Goal: Information Seeking & Learning: Learn about a topic

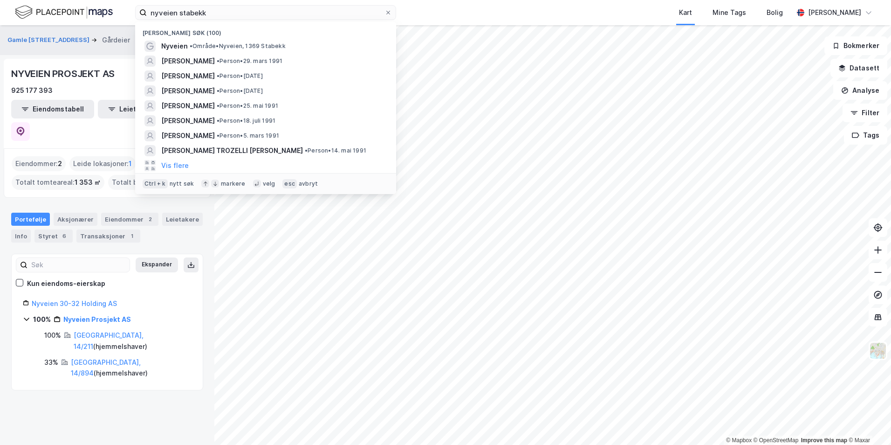
click at [200, 17] on input "nyveien stabekk" at bounding box center [266, 13] width 238 height 14
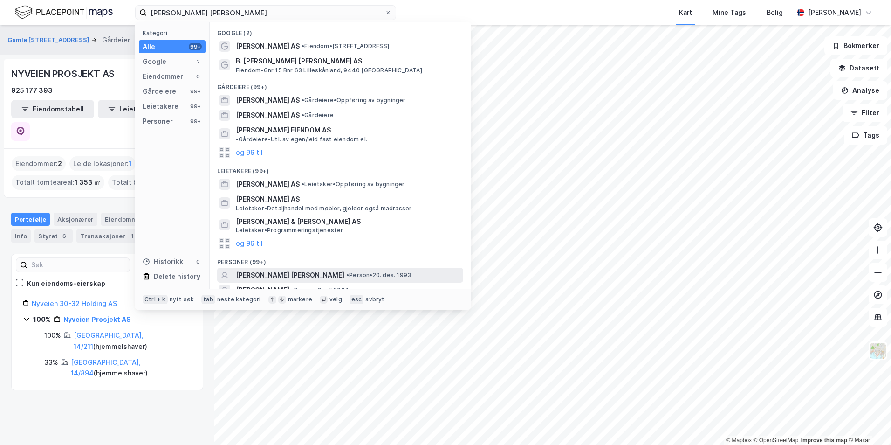
click at [306, 269] on span "[PERSON_NAME] [PERSON_NAME]" at bounding box center [290, 274] width 109 height 11
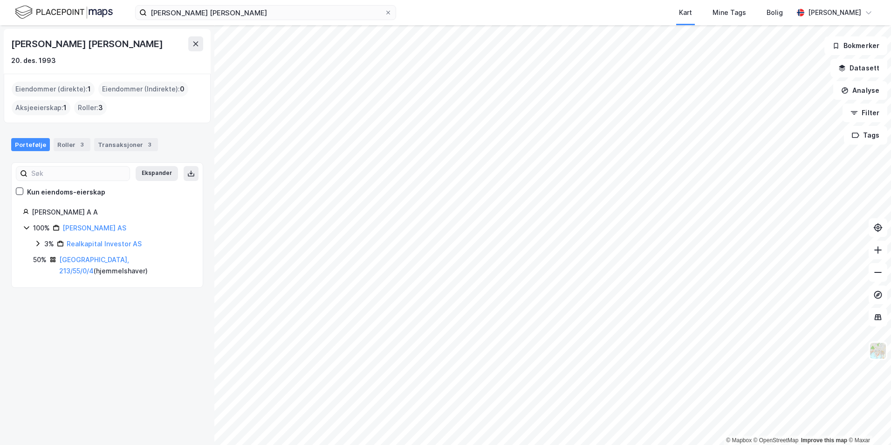
click at [101, 263] on div "[GEOGRAPHIC_DATA], 213/55/0/4 ( hjemmelshaver )" at bounding box center [125, 265] width 132 height 22
click at [89, 259] on link "[GEOGRAPHIC_DATA], 213/55/0/4" at bounding box center [94, 264] width 70 height 19
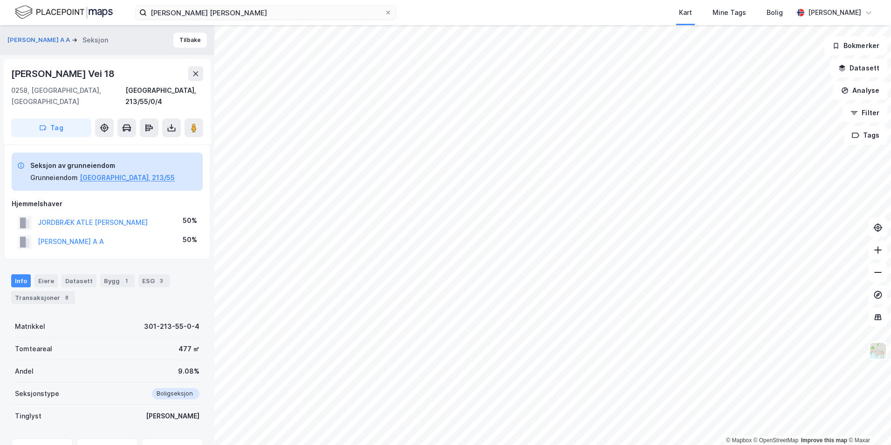
scroll to position [80, 0]
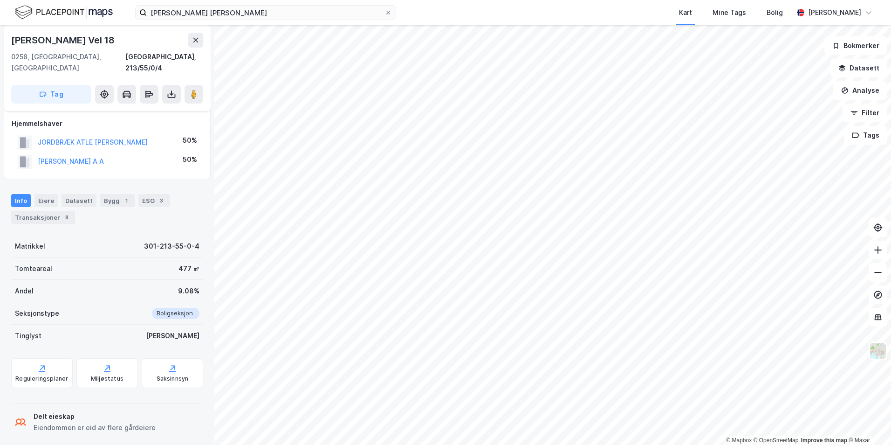
click at [51, 211] on div "Transaksjoner 8" at bounding box center [43, 217] width 64 height 13
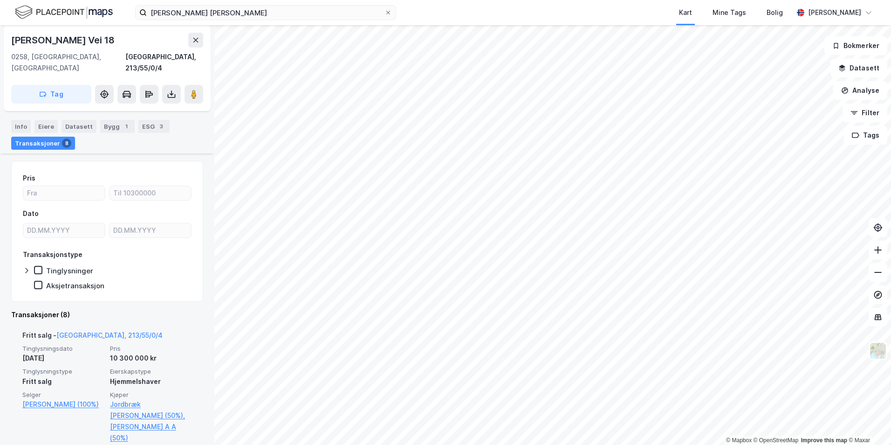
scroll to position [313, 0]
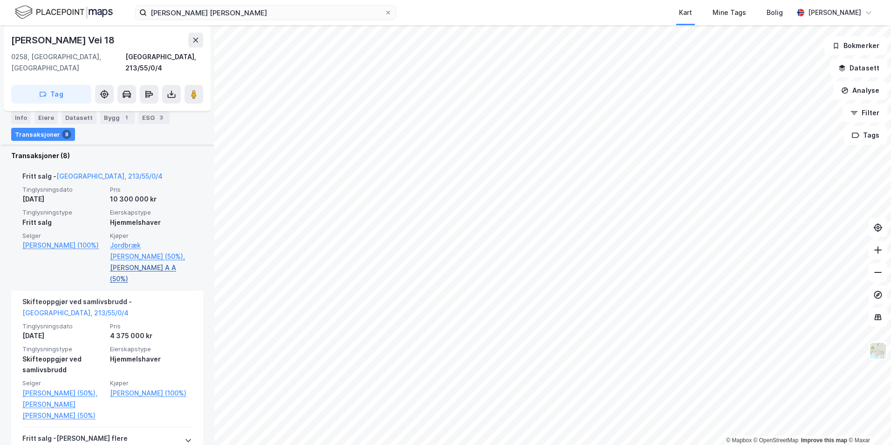
click at [130, 262] on link "[PERSON_NAME] A A (50%)" at bounding box center [151, 273] width 82 height 22
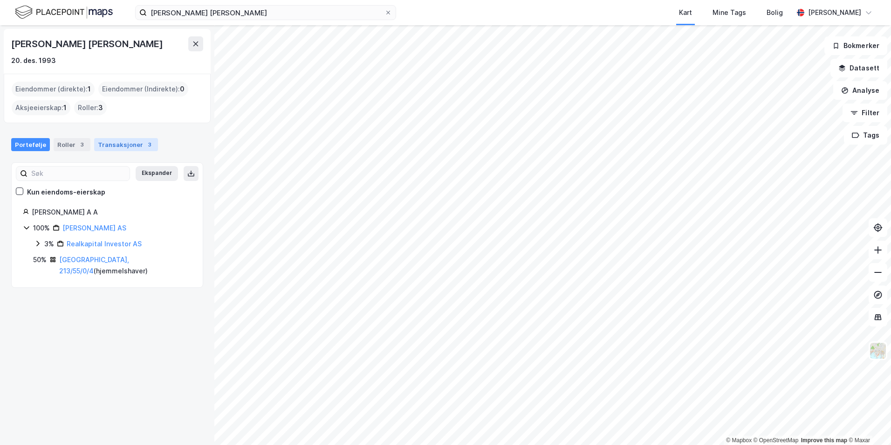
click at [114, 144] on div "Transaksjoner 3" at bounding box center [126, 144] width 64 height 13
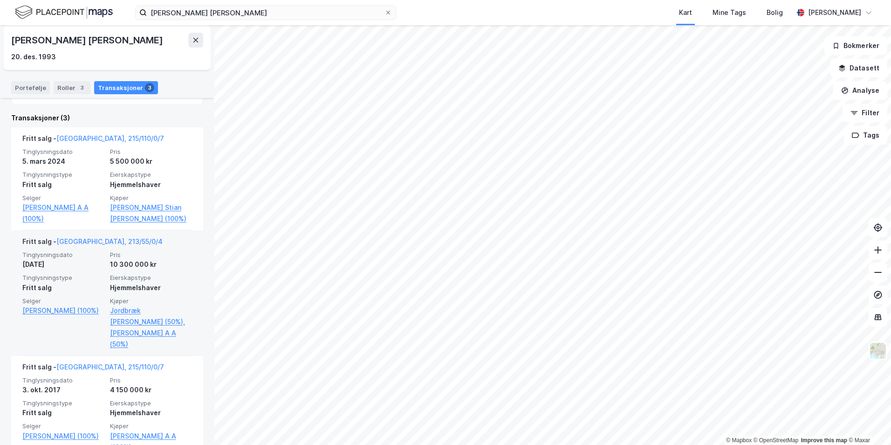
scroll to position [197, 0]
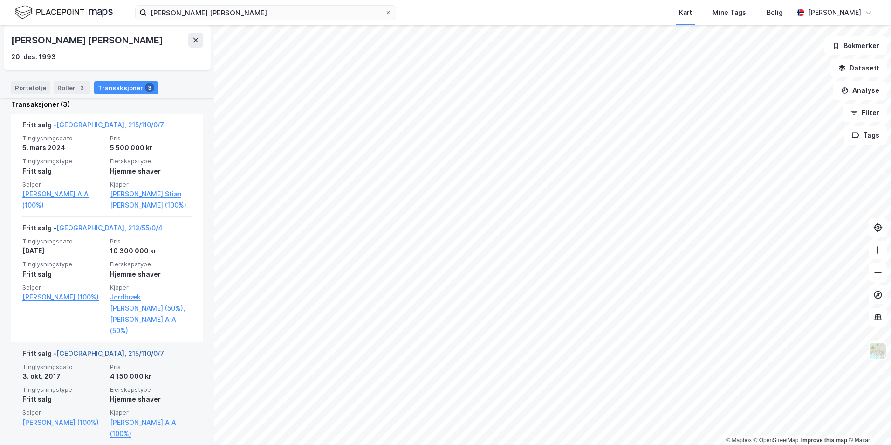
click at [93, 349] on link "[GEOGRAPHIC_DATA], 215/110/0/7" at bounding box center [110, 353] width 108 height 8
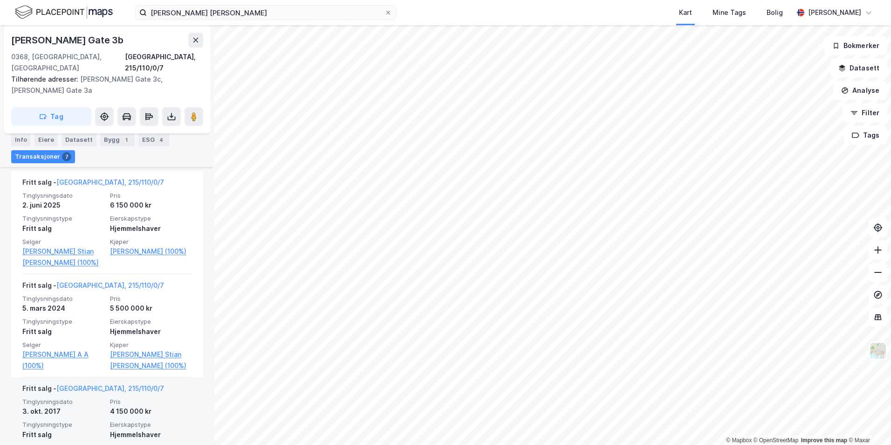
scroll to position [363, 0]
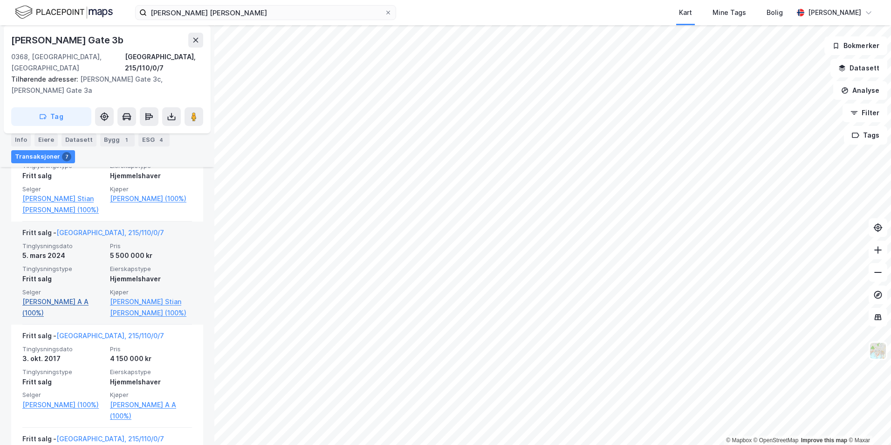
click at [70, 296] on link "[PERSON_NAME] A A (100%)" at bounding box center [63, 307] width 82 height 22
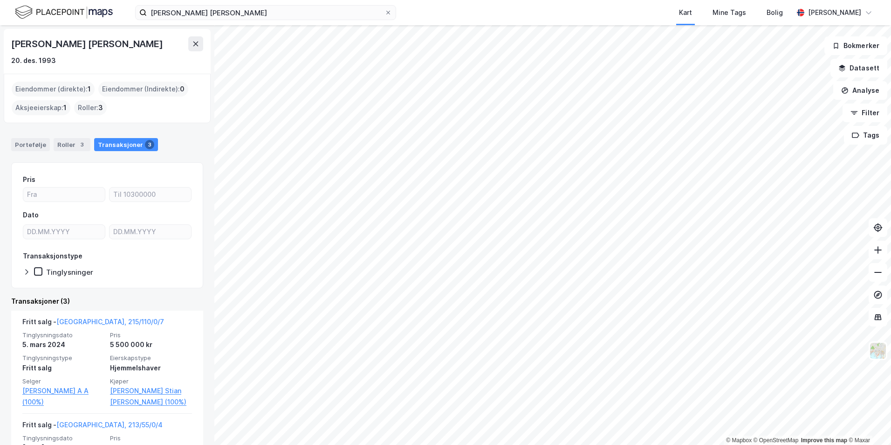
scroll to position [197, 0]
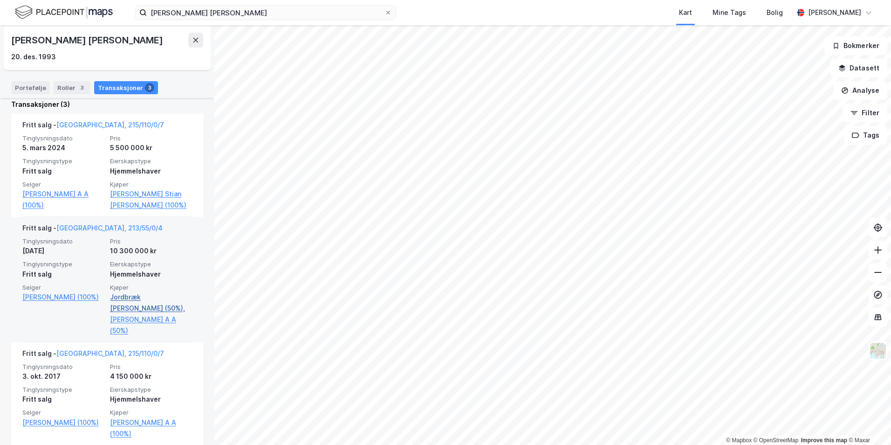
click at [151, 294] on link "Jordbræk [PERSON_NAME] (50%)," at bounding box center [151, 302] width 82 height 22
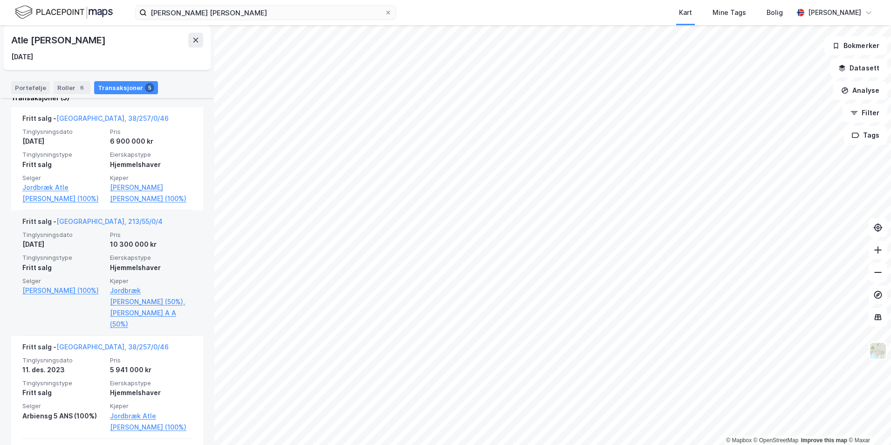
scroll to position [186, 0]
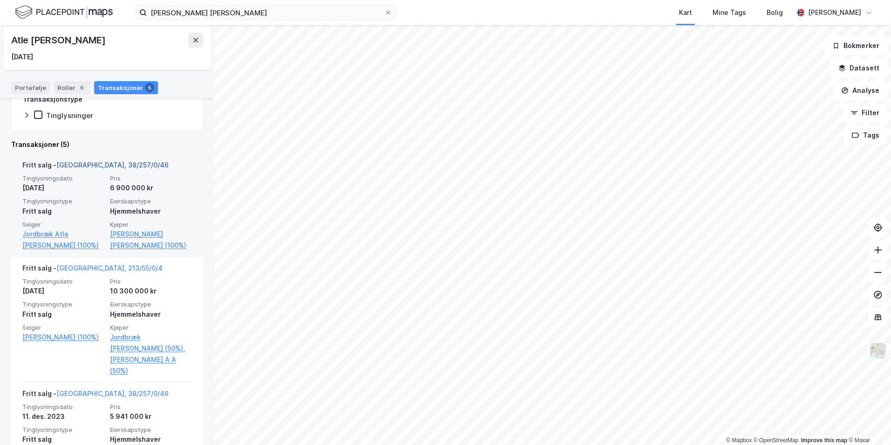
click at [98, 165] on link "[GEOGRAPHIC_DATA], 38/257/0/46" at bounding box center [112, 165] width 112 height 8
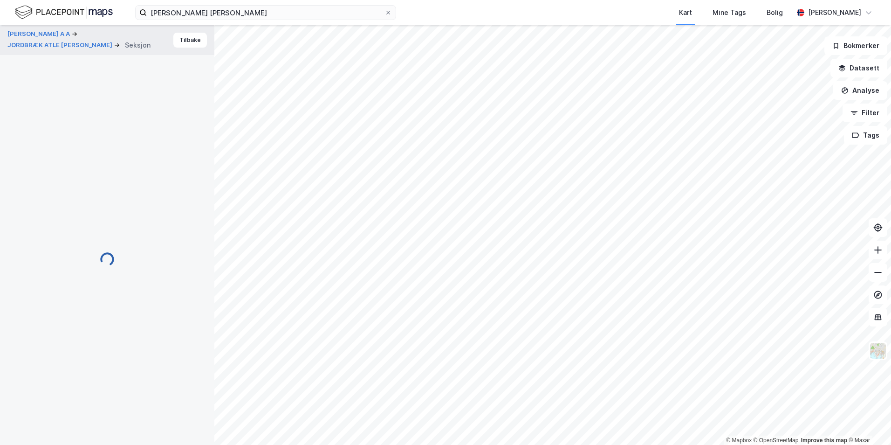
scroll to position [26, 0]
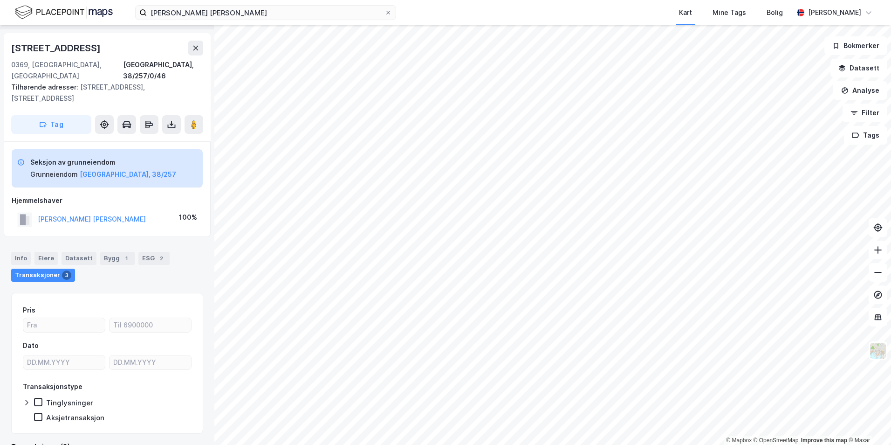
drag, startPoint x: 75, startPoint y: 340, endPoint x: 74, endPoint y: 351, distance: 10.9
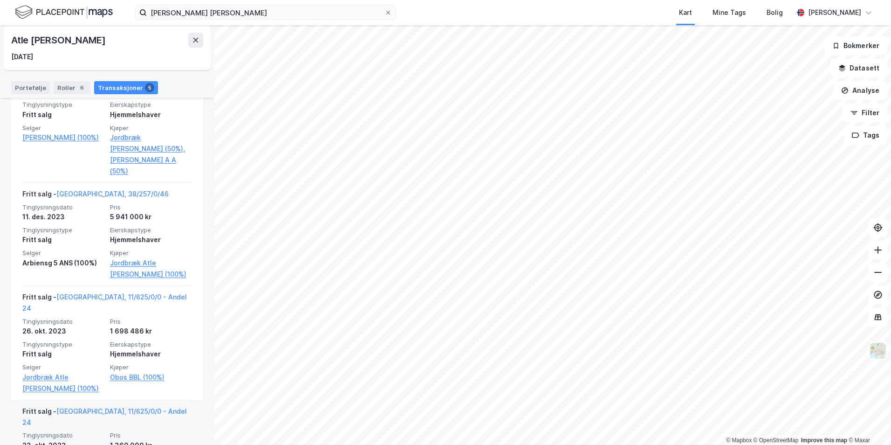
scroll to position [339, 0]
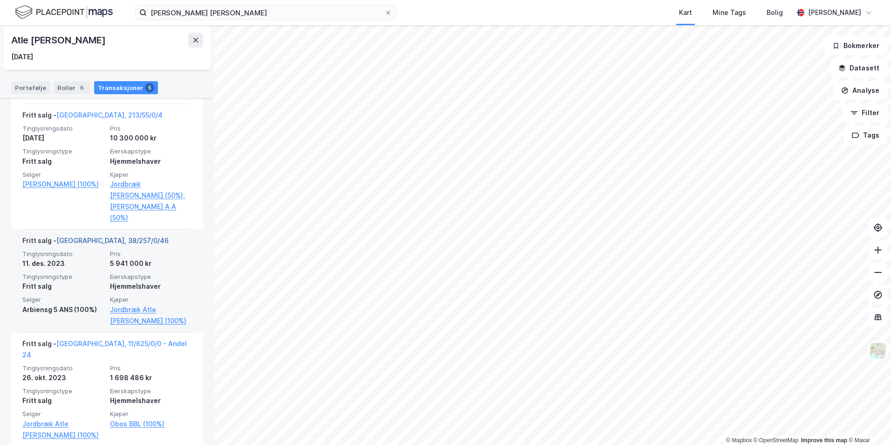
click at [91, 236] on link "[GEOGRAPHIC_DATA], 38/257/0/46" at bounding box center [112, 240] width 112 height 8
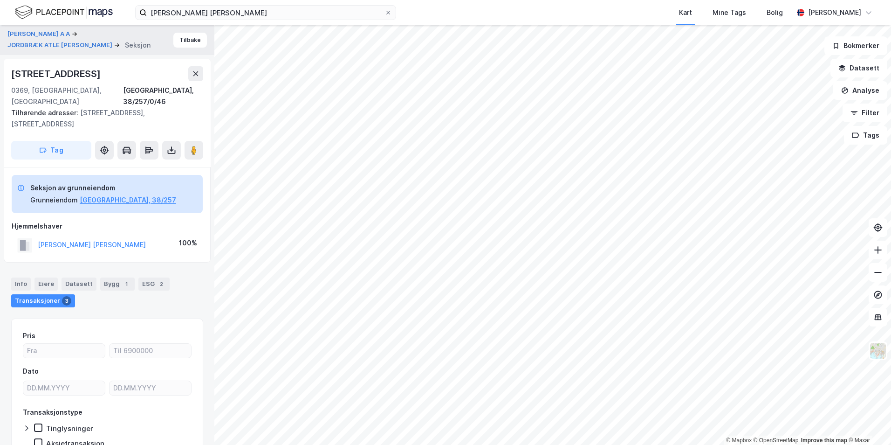
scroll to position [26, 0]
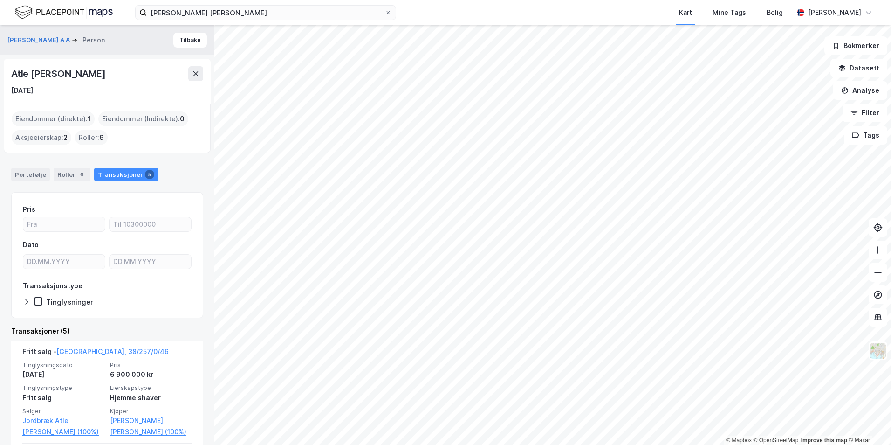
scroll to position [140, 0]
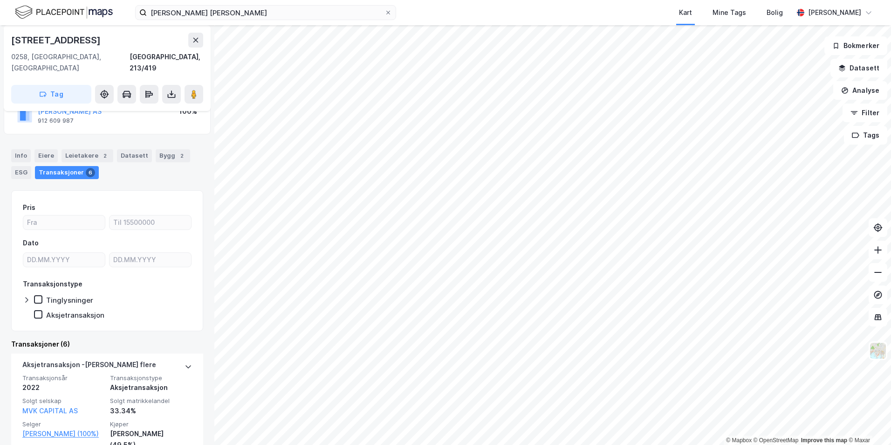
scroll to position [93, 0]
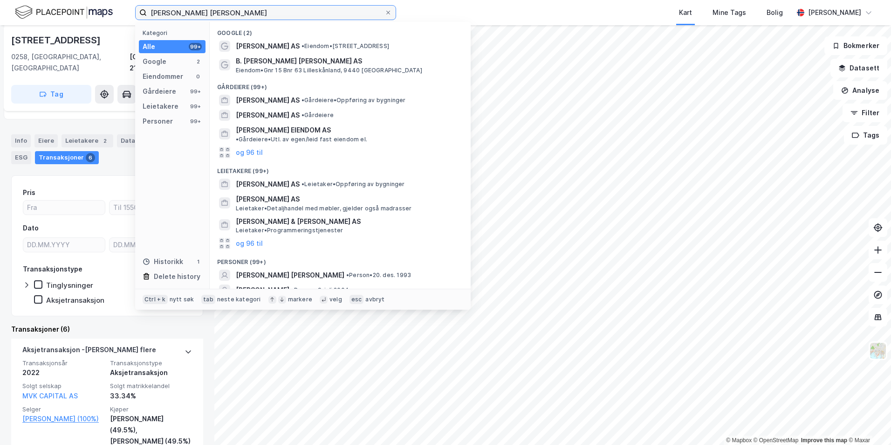
click at [192, 16] on input "[PERSON_NAME] [PERSON_NAME]" at bounding box center [266, 13] width 238 height 14
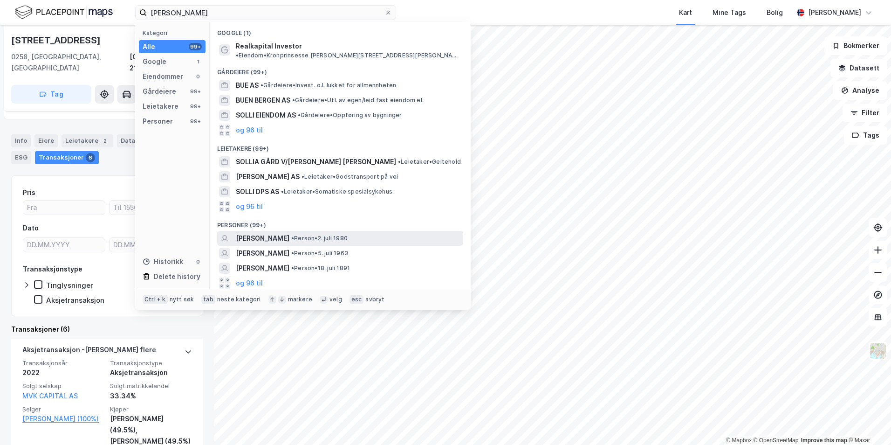
click at [281, 233] on span "[PERSON_NAME]" at bounding box center [263, 238] width 54 height 11
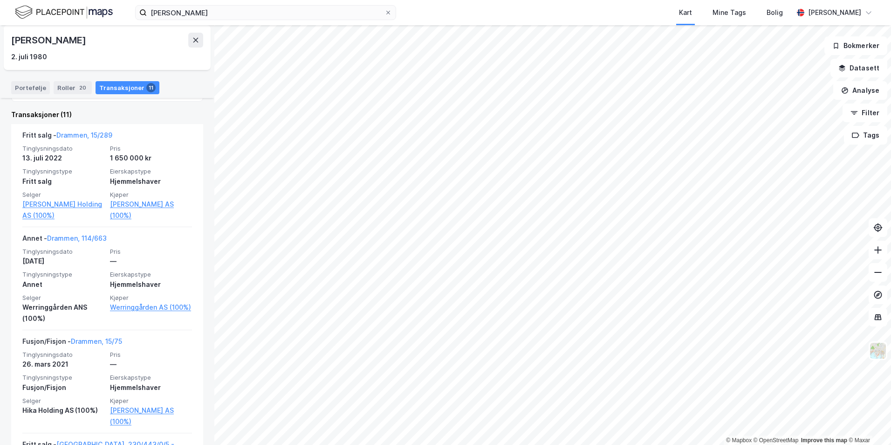
scroll to position [233, 0]
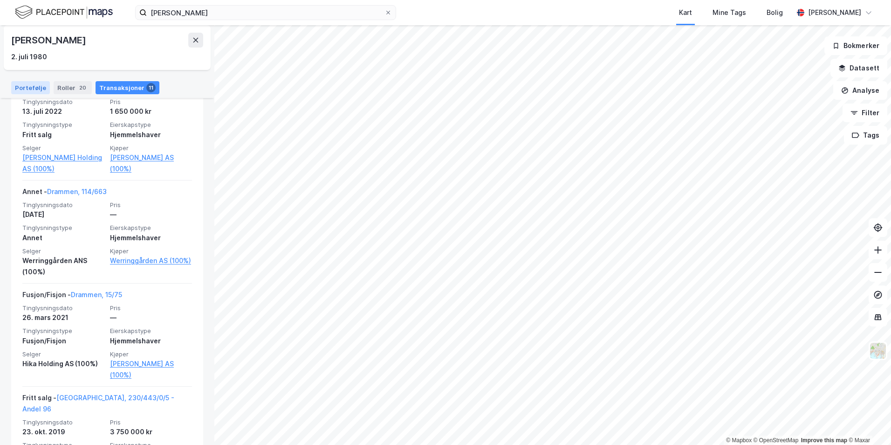
click at [38, 86] on div "Portefølje" at bounding box center [30, 87] width 39 height 13
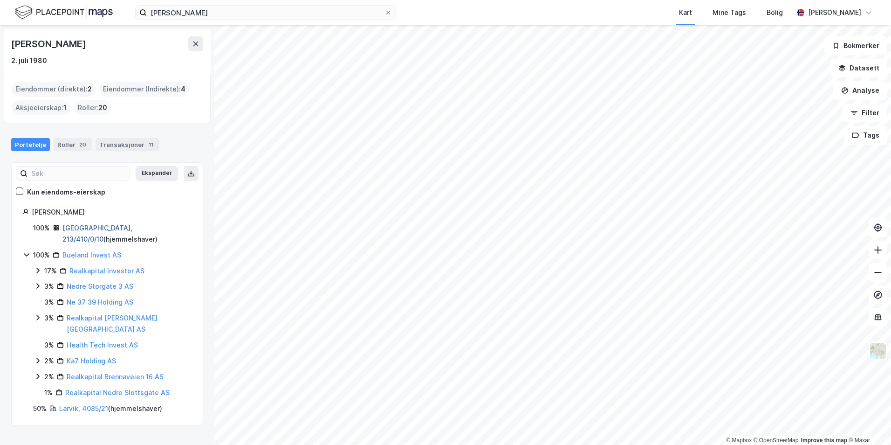
click at [79, 225] on link "[GEOGRAPHIC_DATA], 213/410/0/10" at bounding box center [97, 233] width 70 height 19
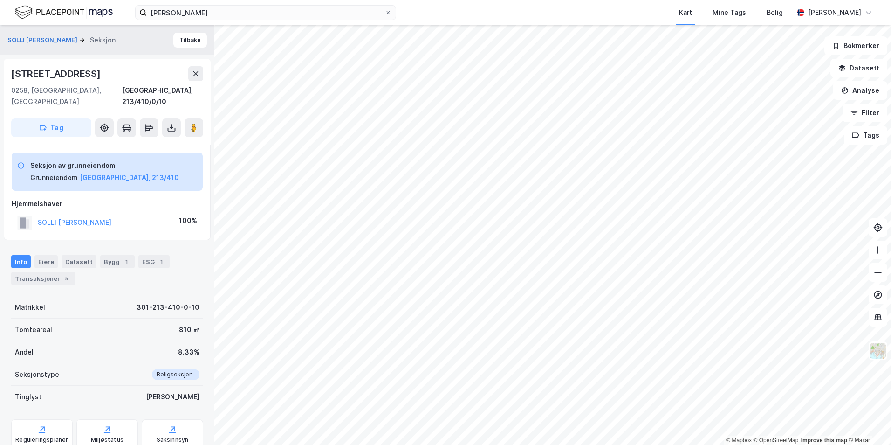
scroll to position [23, 0]
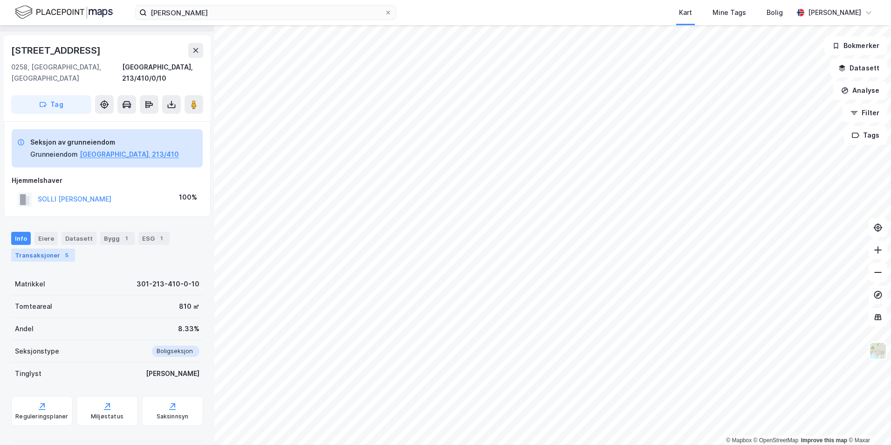
click at [40, 248] on div "Transaksjoner 5" at bounding box center [43, 254] width 64 height 13
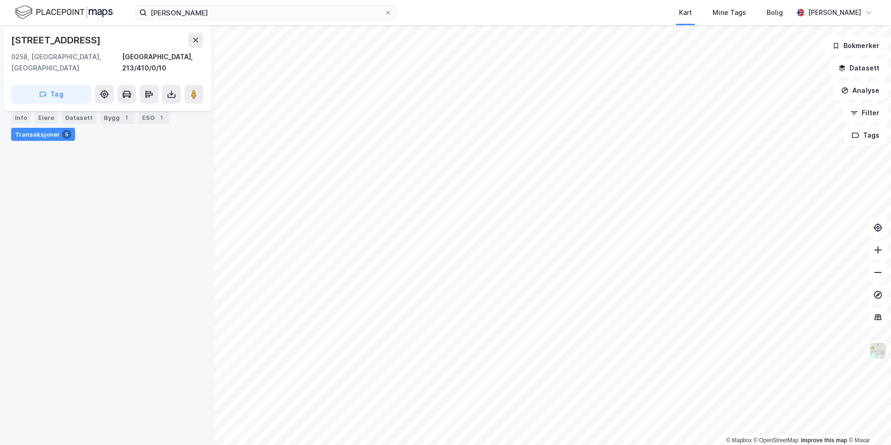
scroll to position [85, 0]
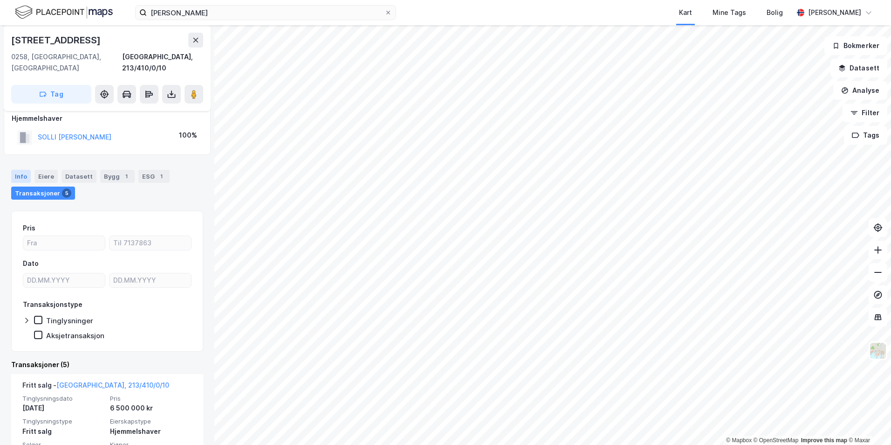
click at [23, 170] on div "Info" at bounding box center [21, 176] width 20 height 13
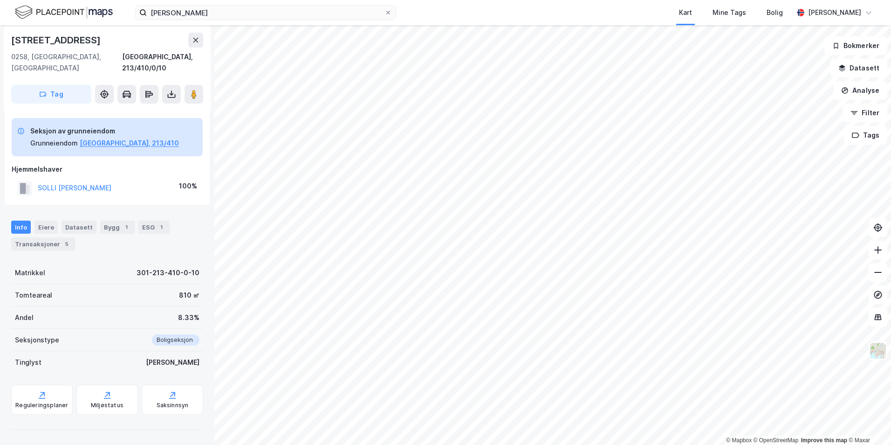
scroll to position [23, 0]
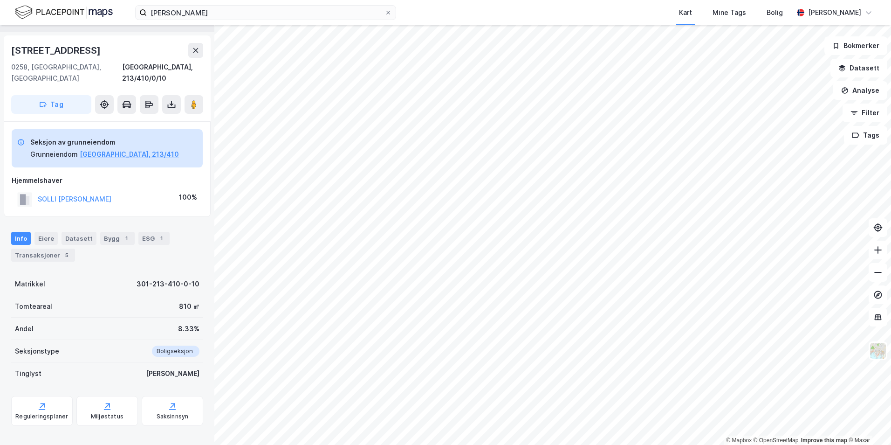
click at [79, 193] on div "SOLLI [PERSON_NAME]" at bounding box center [75, 198] width 74 height 11
click at [0, 0] on button "SOLLI [PERSON_NAME]" at bounding box center [0, 0] width 0 height 0
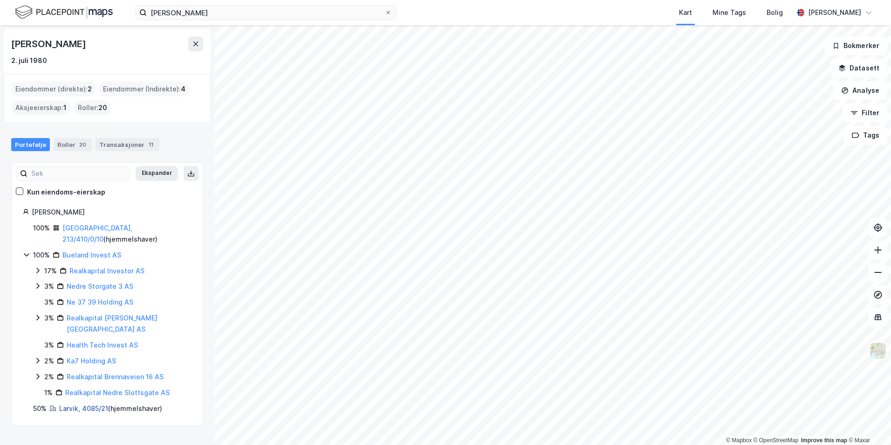
click at [92, 404] on link "Larvik, 4085/21" at bounding box center [83, 408] width 49 height 8
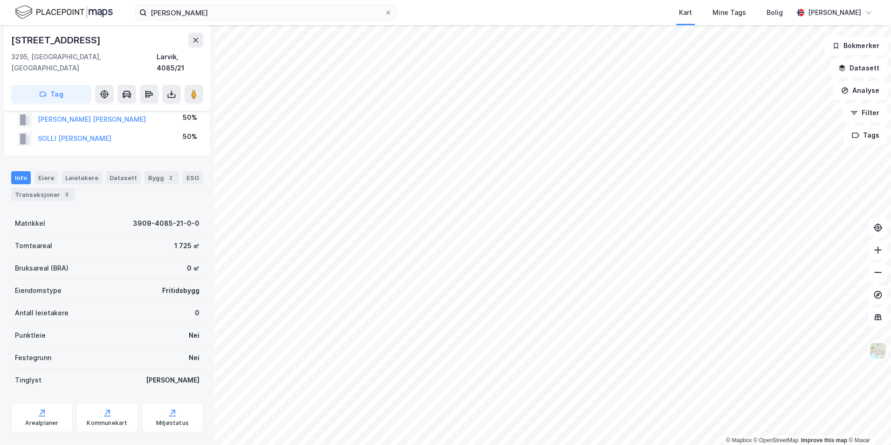
scroll to position [8, 0]
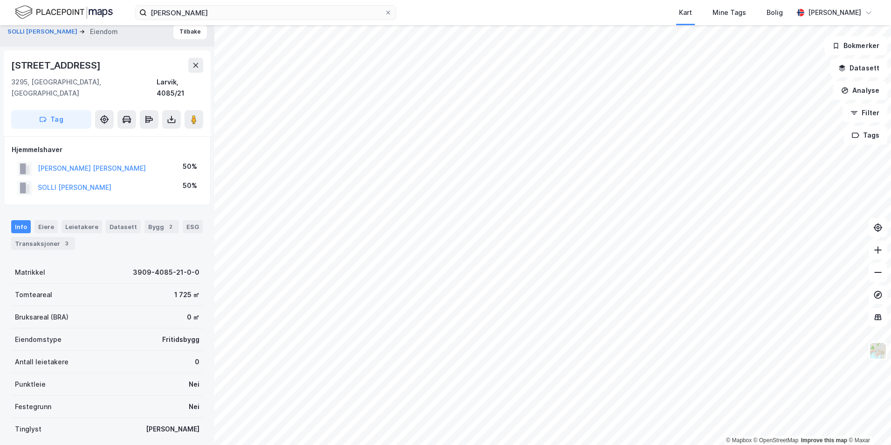
click at [54, 242] on div "Info [PERSON_NAME] Datasett Bygg 2 ESG Transaksjoner 3" at bounding box center [107, 231] width 214 height 45
click at [54, 239] on div "Info [PERSON_NAME] Datasett Bygg 2 ESG Transaksjoner 3" at bounding box center [107, 231] width 214 height 45
click at [54, 237] on div "Transaksjoner 3" at bounding box center [43, 243] width 64 height 13
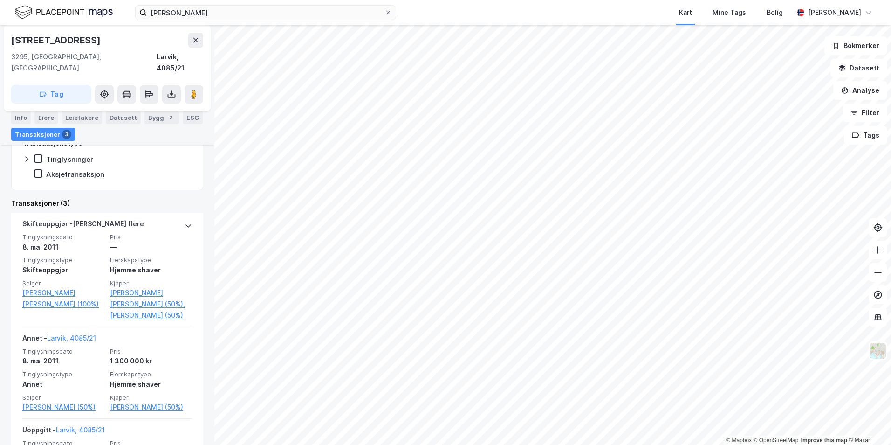
scroll to position [233, 0]
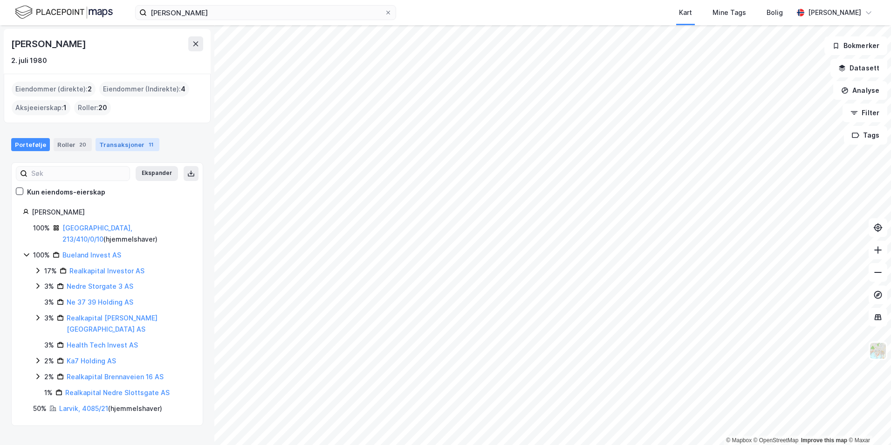
click at [119, 150] on div "Transaksjoner 11" at bounding box center [128, 144] width 64 height 13
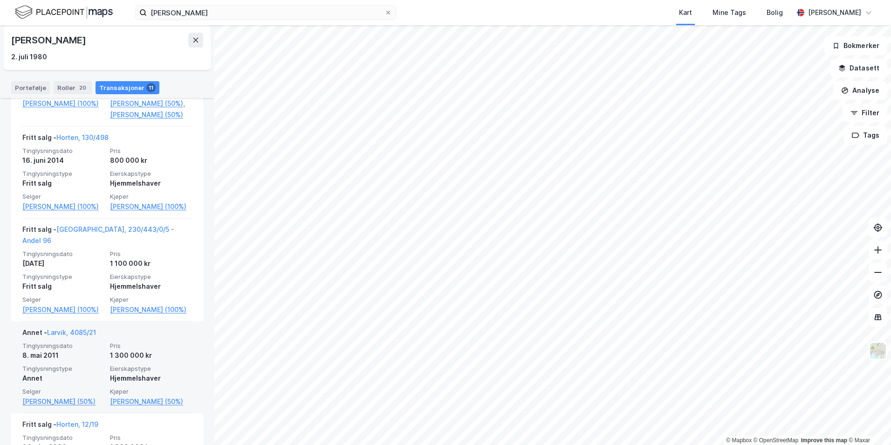
scroll to position [881, 0]
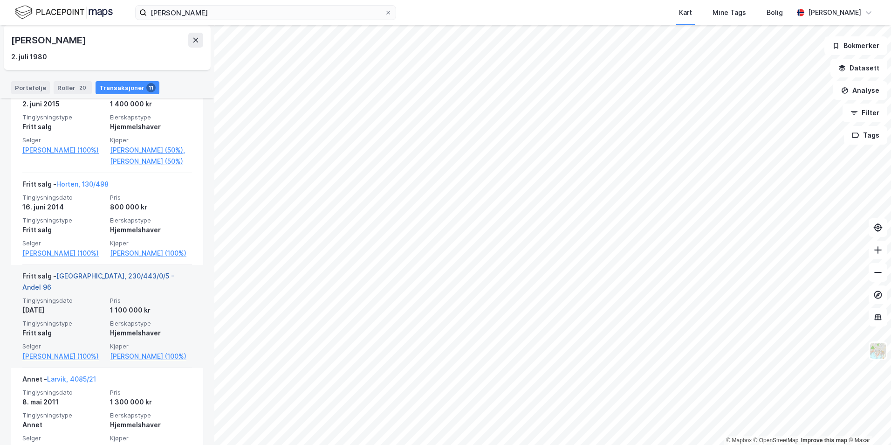
click at [91, 282] on link "[GEOGRAPHIC_DATA], 230/443/0/5 - Andel 96" at bounding box center [98, 281] width 152 height 19
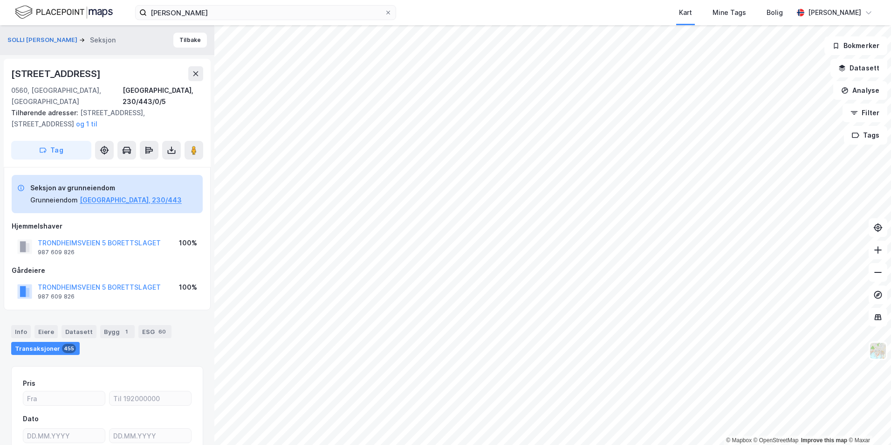
scroll to position [85, 0]
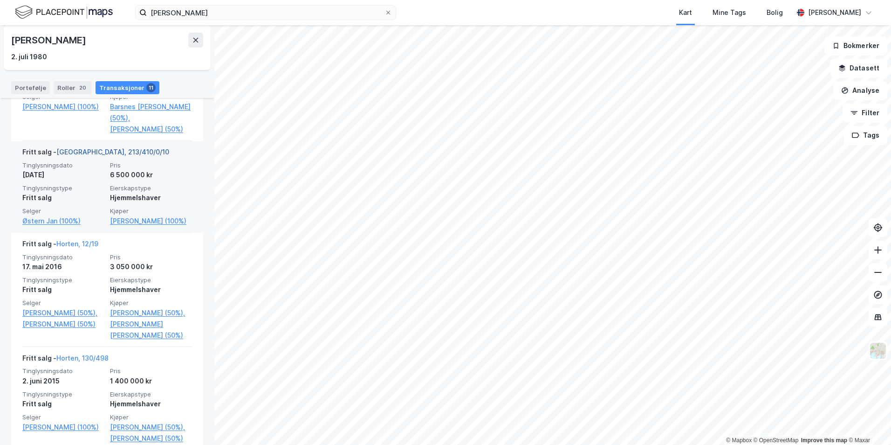
scroll to position [606, 0]
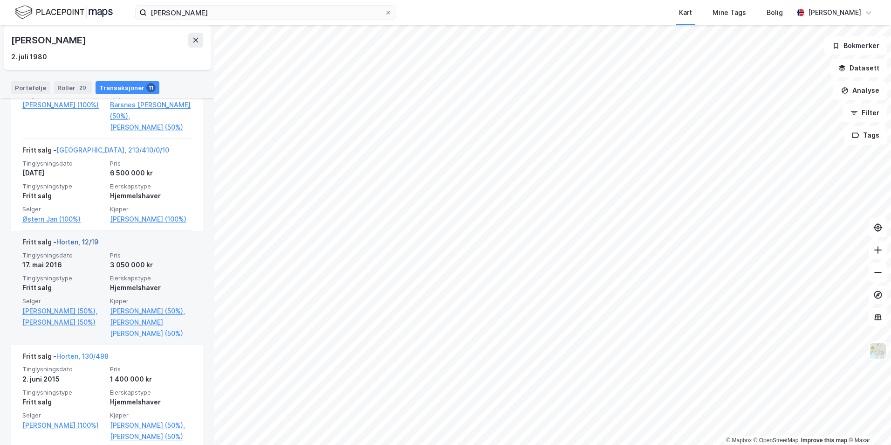
click at [94, 243] on link "Horten, 12/19" at bounding box center [77, 242] width 42 height 8
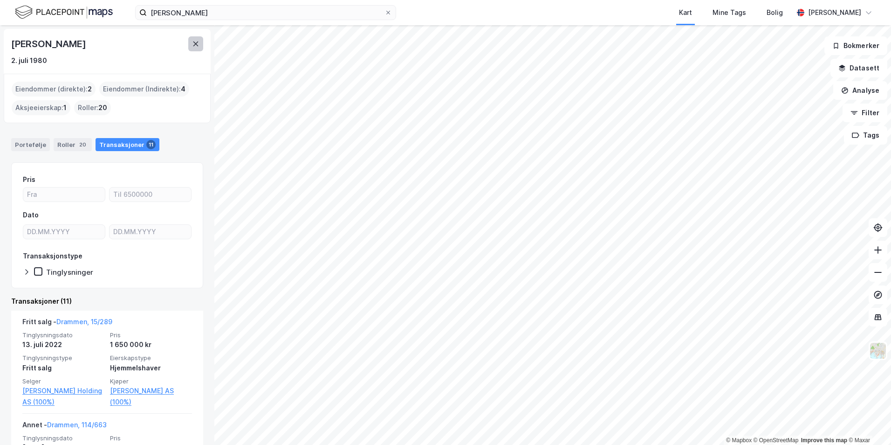
click at [196, 43] on icon at bounding box center [195, 43] width 5 height 5
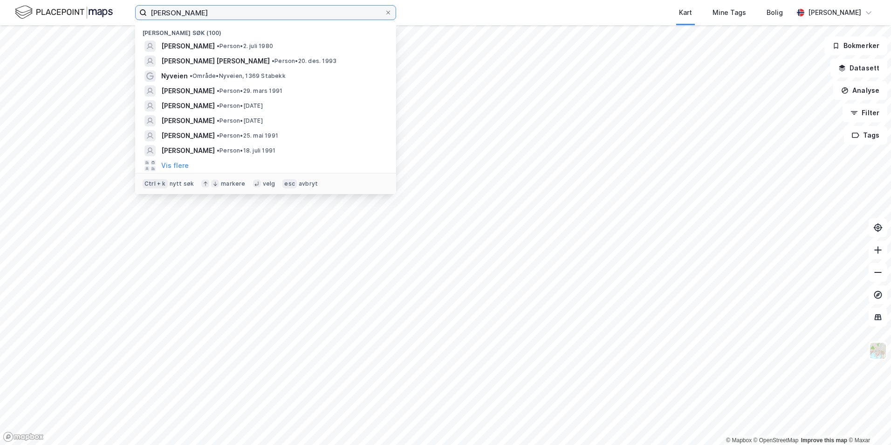
click at [195, 12] on input "[PERSON_NAME]" at bounding box center [266, 13] width 238 height 14
type input "[PERSON_NAME]"
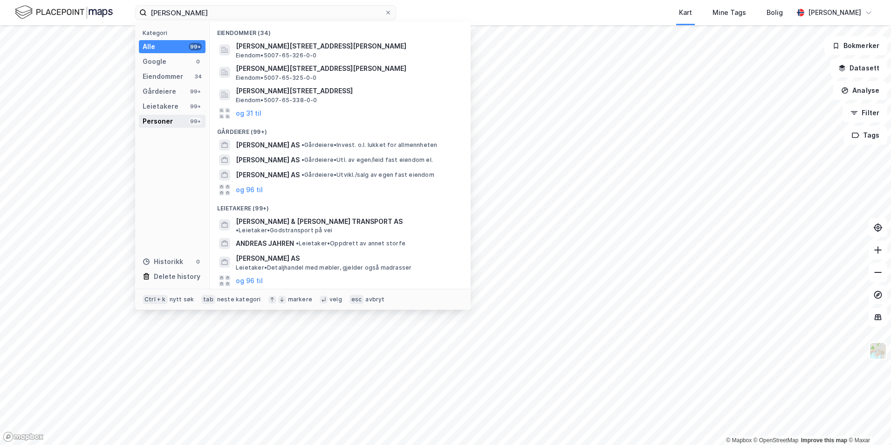
click at [160, 120] on div "Personer" at bounding box center [158, 121] width 30 height 11
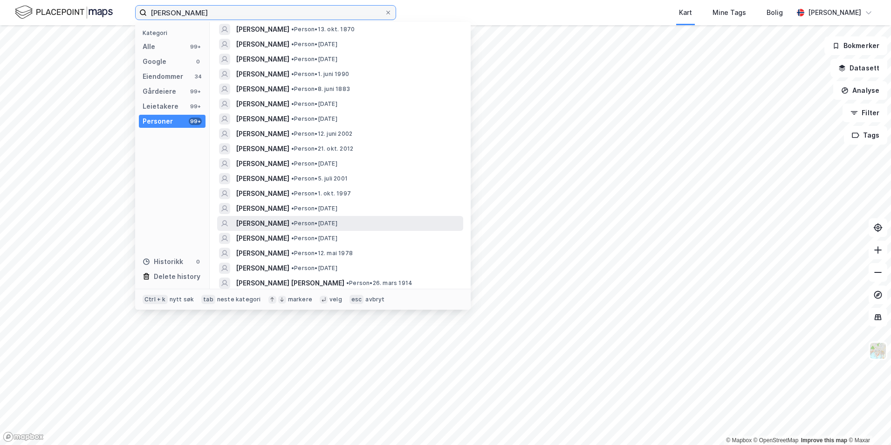
scroll to position [93, 0]
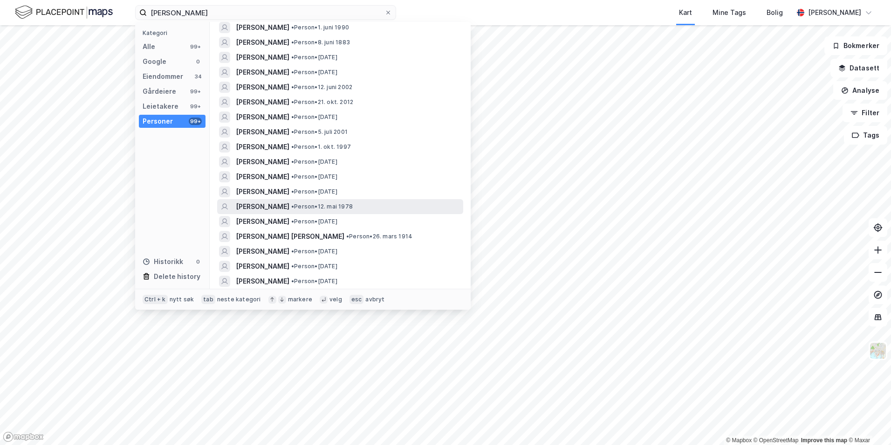
click at [342, 205] on span "• Person • 12. mai 1978" at bounding box center [322, 206] width 62 height 7
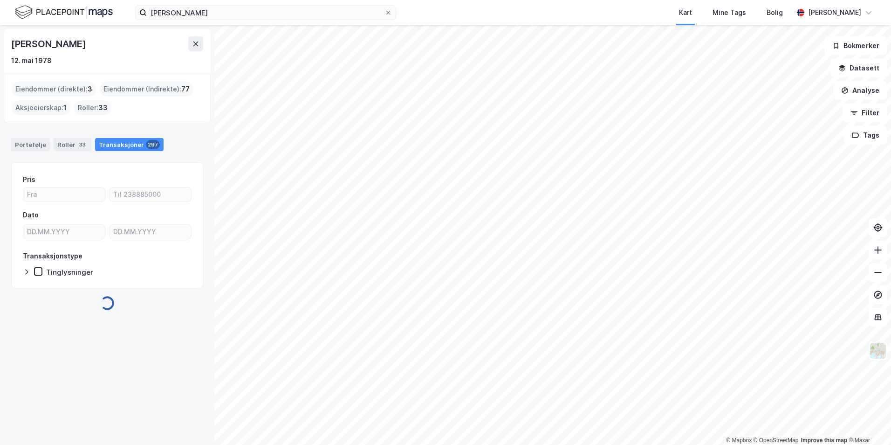
click at [33, 136] on div "Portefølje Roller 33 Transaksjoner 297" at bounding box center [107, 141] width 214 height 28
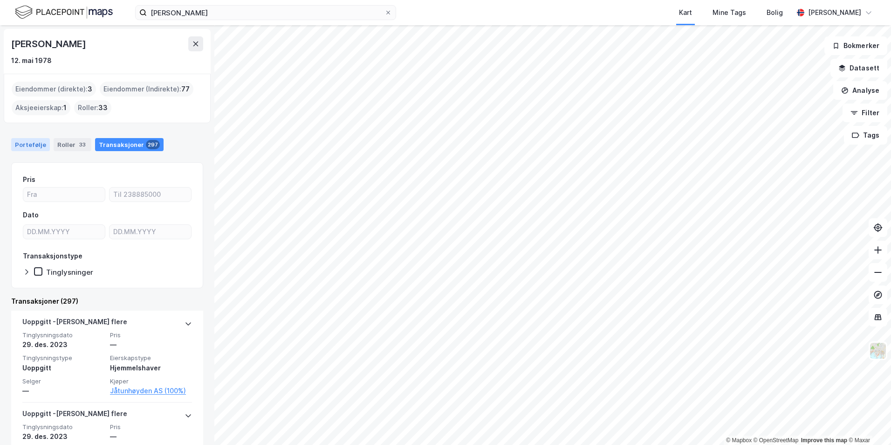
click at [31, 144] on div "Portefølje" at bounding box center [30, 144] width 39 height 13
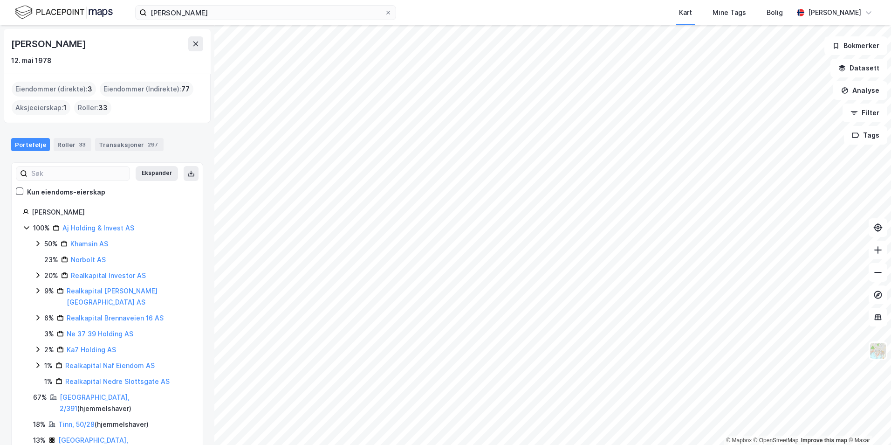
scroll to position [1, 0]
click at [66, 391] on link "[GEOGRAPHIC_DATA], 2/391" at bounding box center [95, 400] width 70 height 19
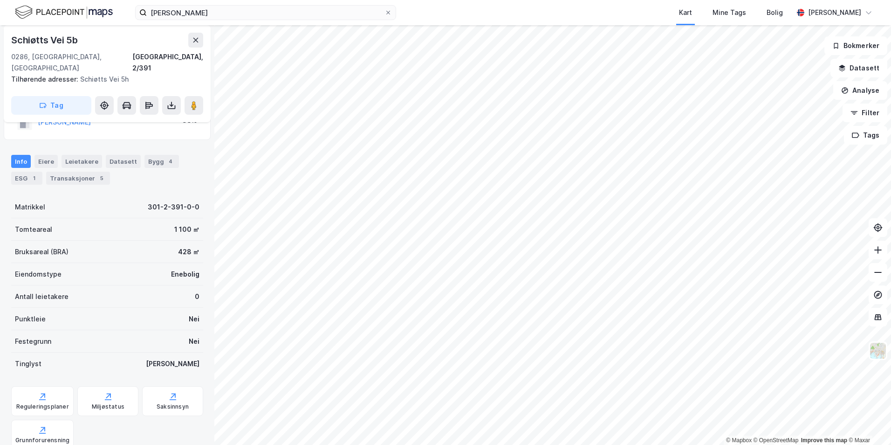
scroll to position [38, 0]
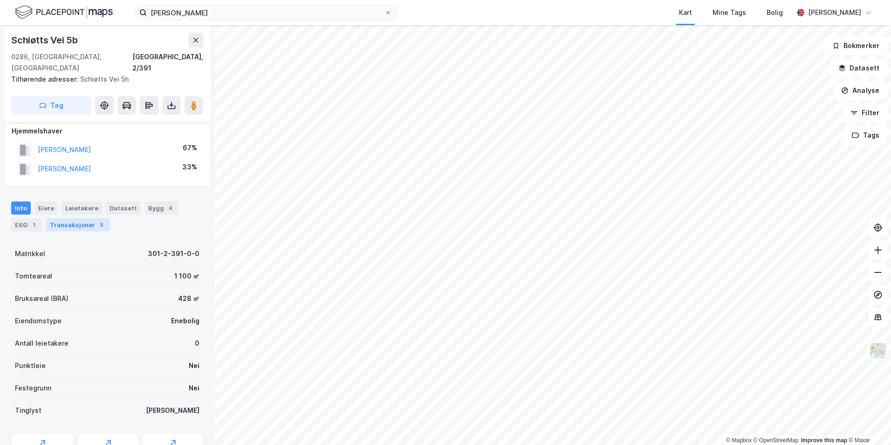
click at [76, 218] on div "Transaksjoner 5" at bounding box center [78, 224] width 64 height 13
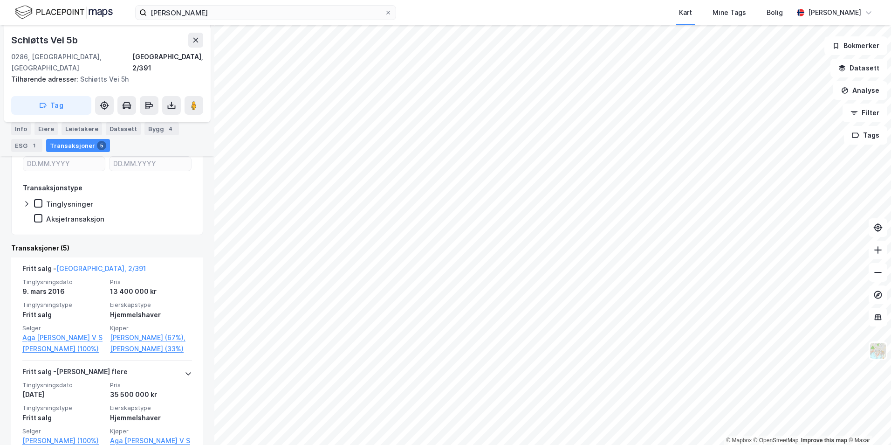
scroll to position [140, 0]
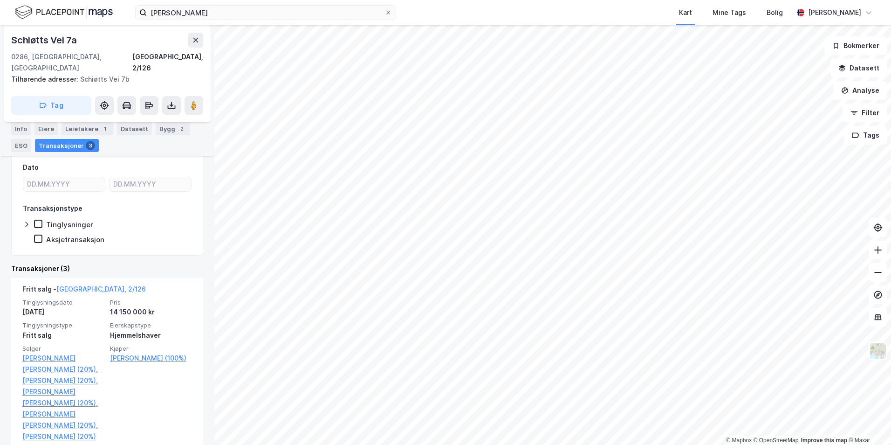
scroll to position [140, 0]
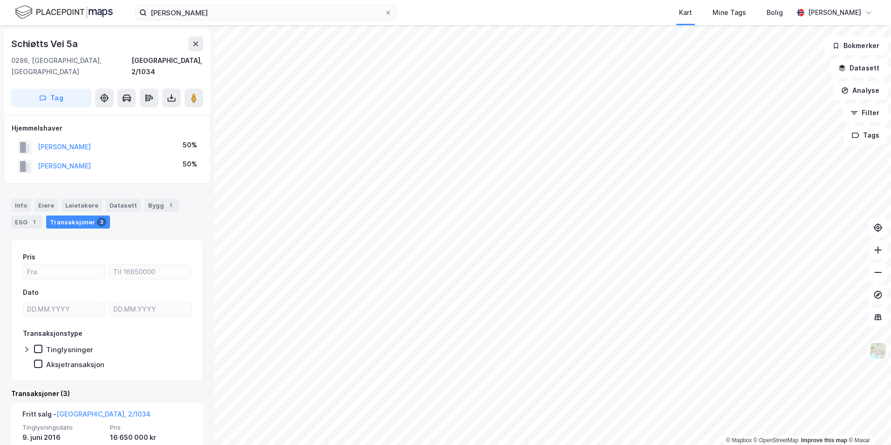
scroll to position [47, 0]
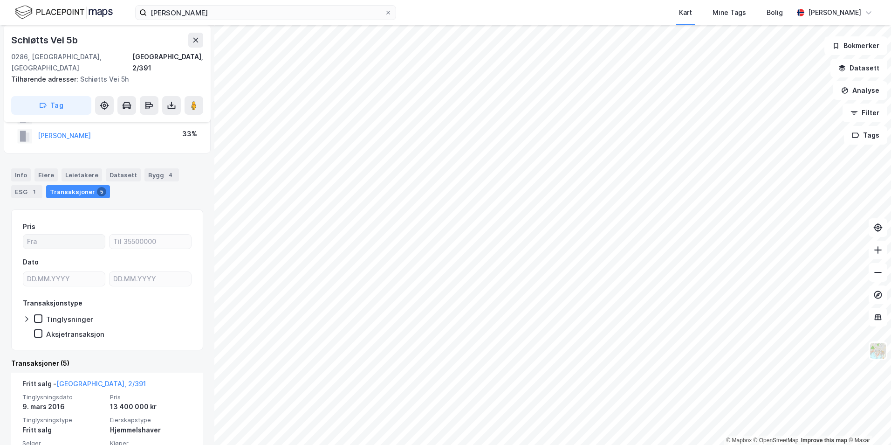
scroll to position [93, 0]
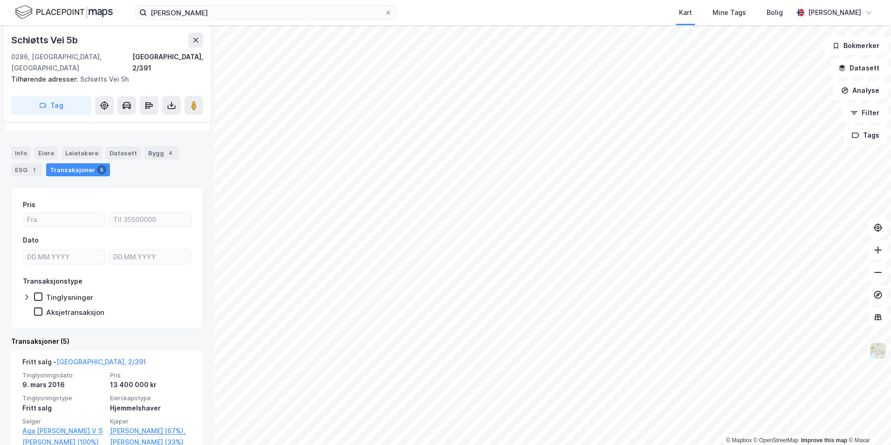
click at [162, 168] on div "Info [PERSON_NAME] Datasett Bygg 4 ESG 1 Transaksjoner 5" at bounding box center [107, 157] width 214 height 45
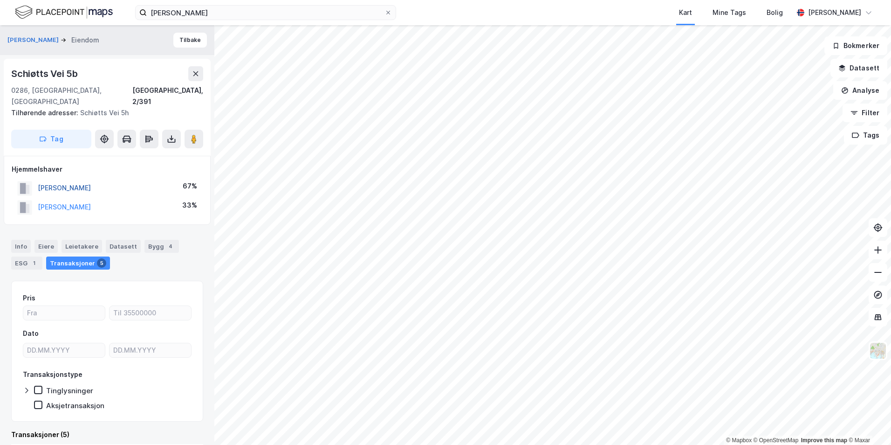
click at [0, 0] on button "[PERSON_NAME]" at bounding box center [0, 0] width 0 height 0
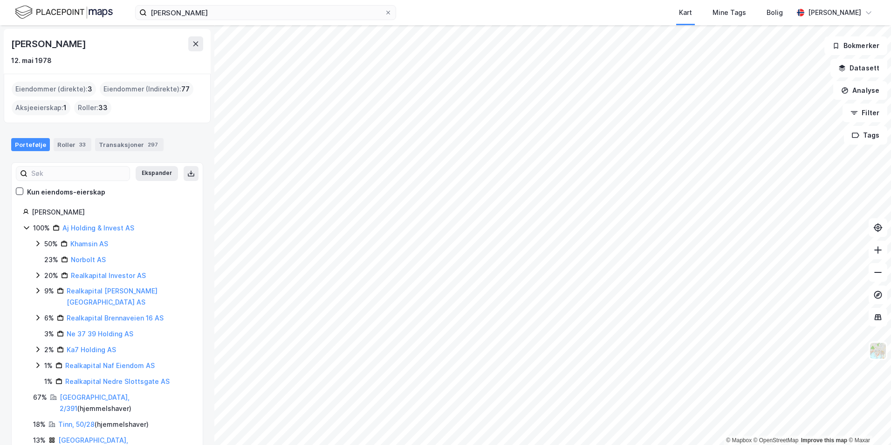
scroll to position [1, 0]
click at [85, 434] on link "[GEOGRAPHIC_DATA], 2/1281/0/7" at bounding box center [93, 443] width 70 height 19
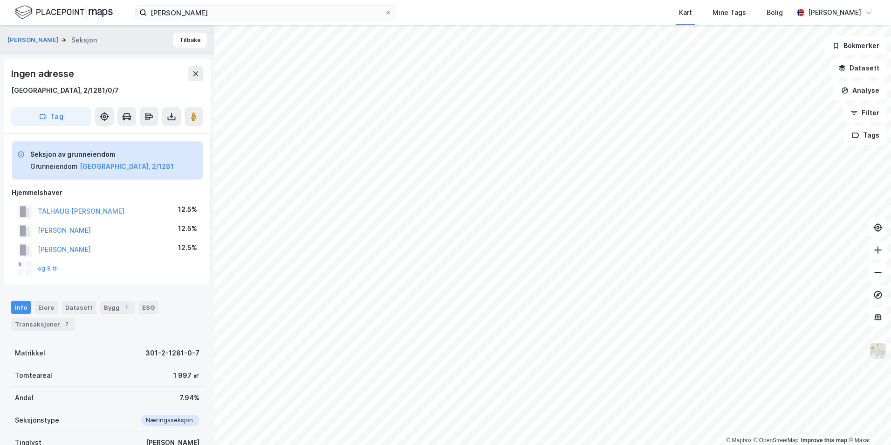
scroll to position [2, 0]
click at [62, 325] on div "7" at bounding box center [66, 321] width 9 height 9
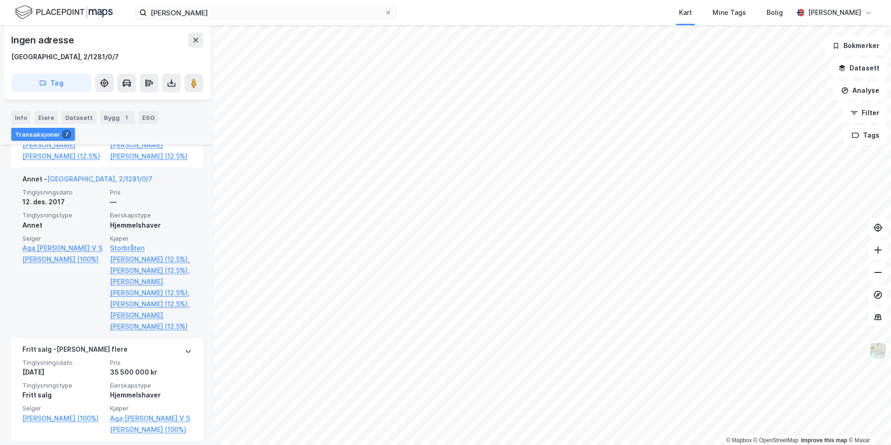
scroll to position [892, 0]
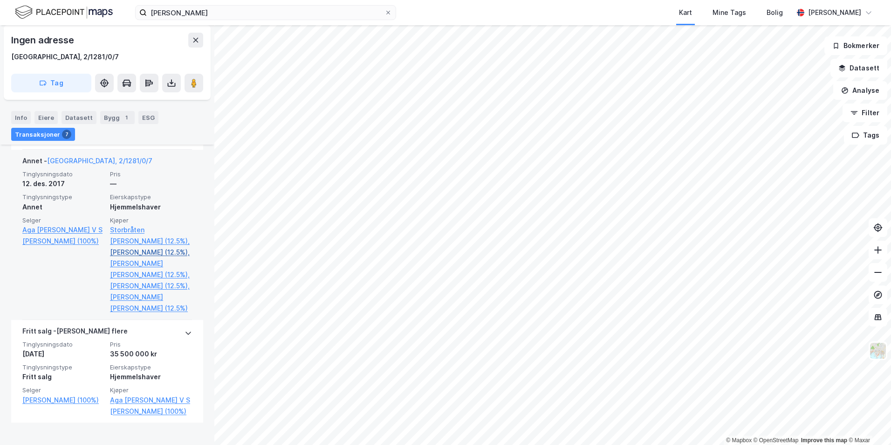
click at [127, 252] on link "[PERSON_NAME] (12.5%)," at bounding box center [151, 252] width 82 height 11
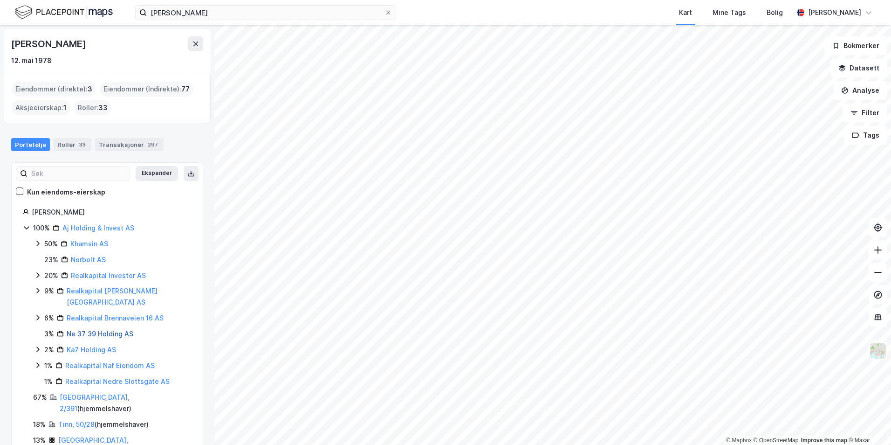
scroll to position [1, 0]
click at [75, 418] on link "Tinn, 50/28" at bounding box center [76, 422] width 36 height 8
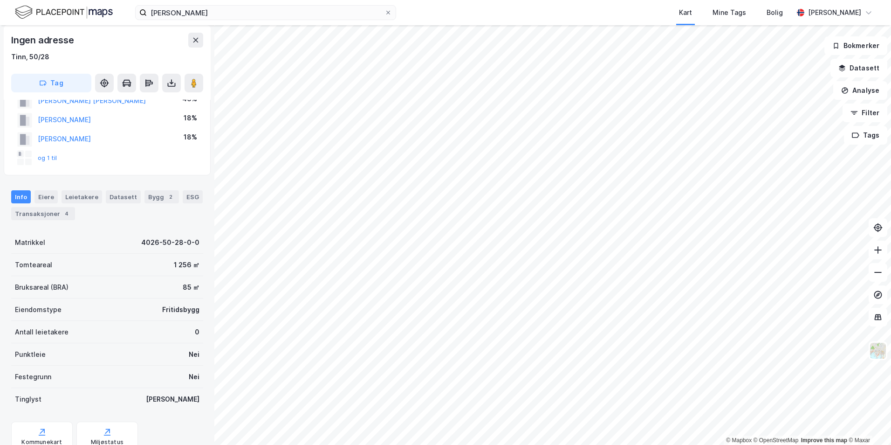
scroll to position [139, 0]
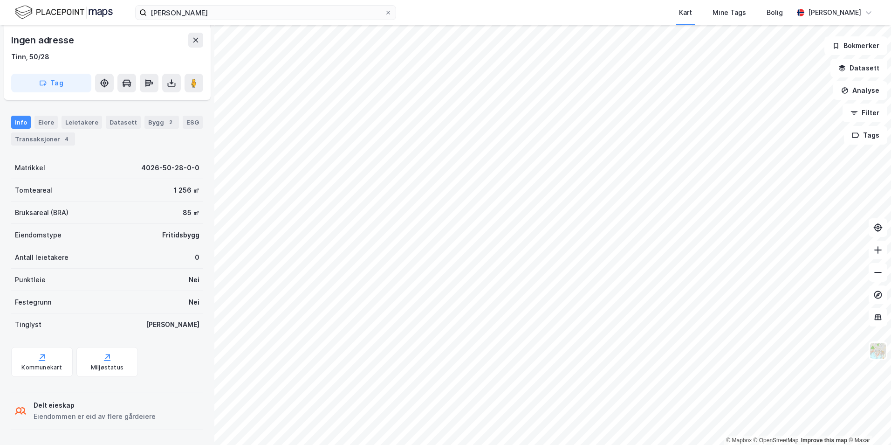
drag, startPoint x: 92, startPoint y: 308, endPoint x: 82, endPoint y: 302, distance: 10.9
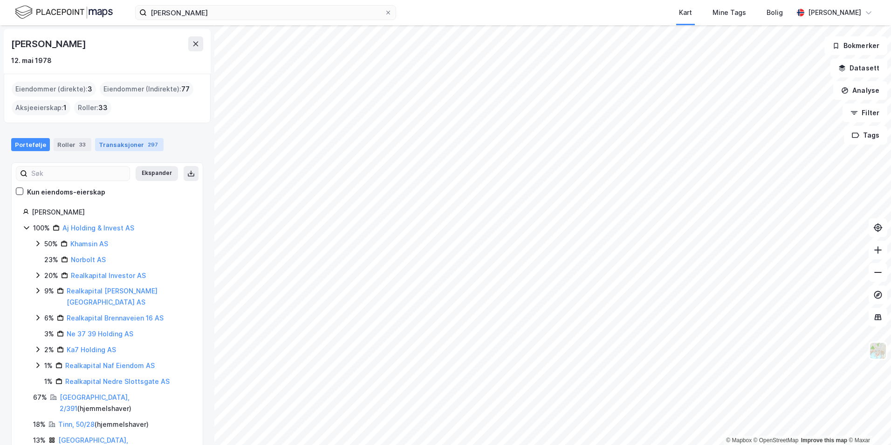
click at [119, 142] on div "Transaksjoner 297" at bounding box center [129, 144] width 69 height 13
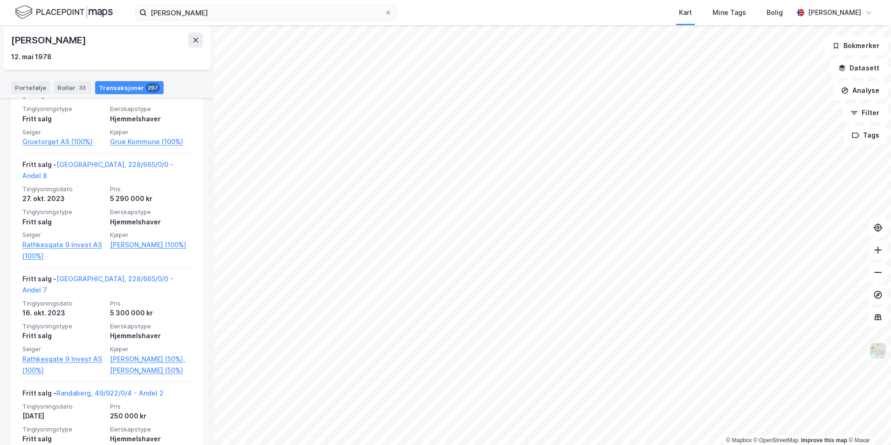
scroll to position [652, 0]
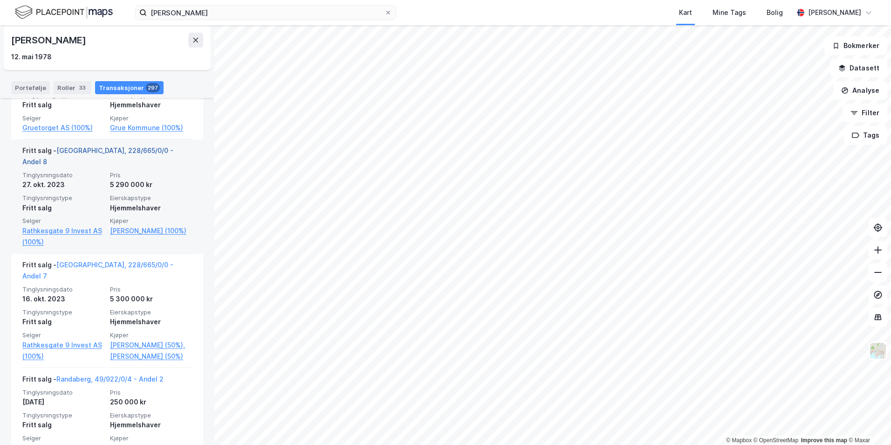
click at [117, 148] on link "[GEOGRAPHIC_DATA], 228/665/0/0 - Andel 8" at bounding box center [97, 155] width 151 height 19
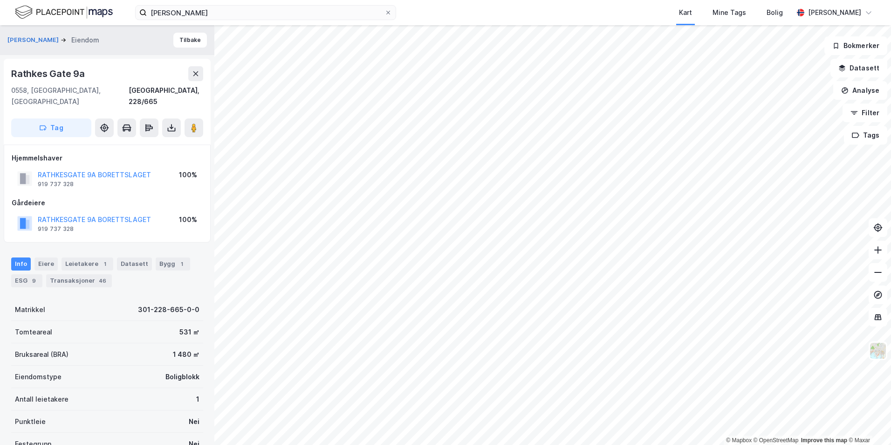
scroll to position [93, 0]
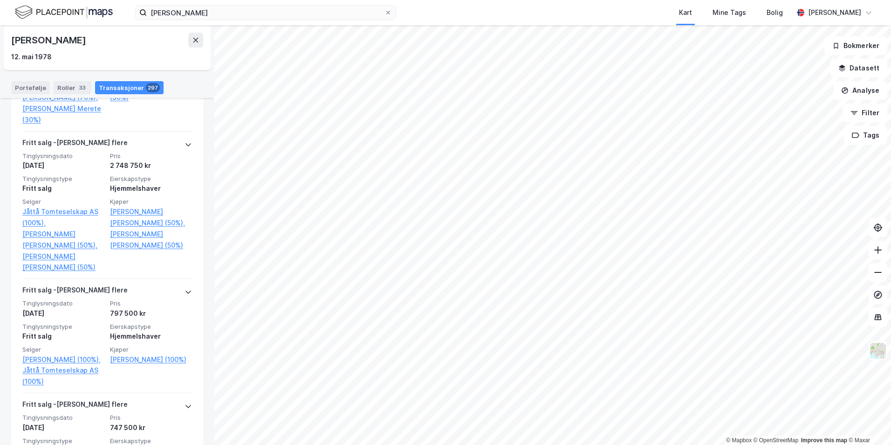
scroll to position [15641, 0]
